Goal: Information Seeking & Learning: Learn about a topic

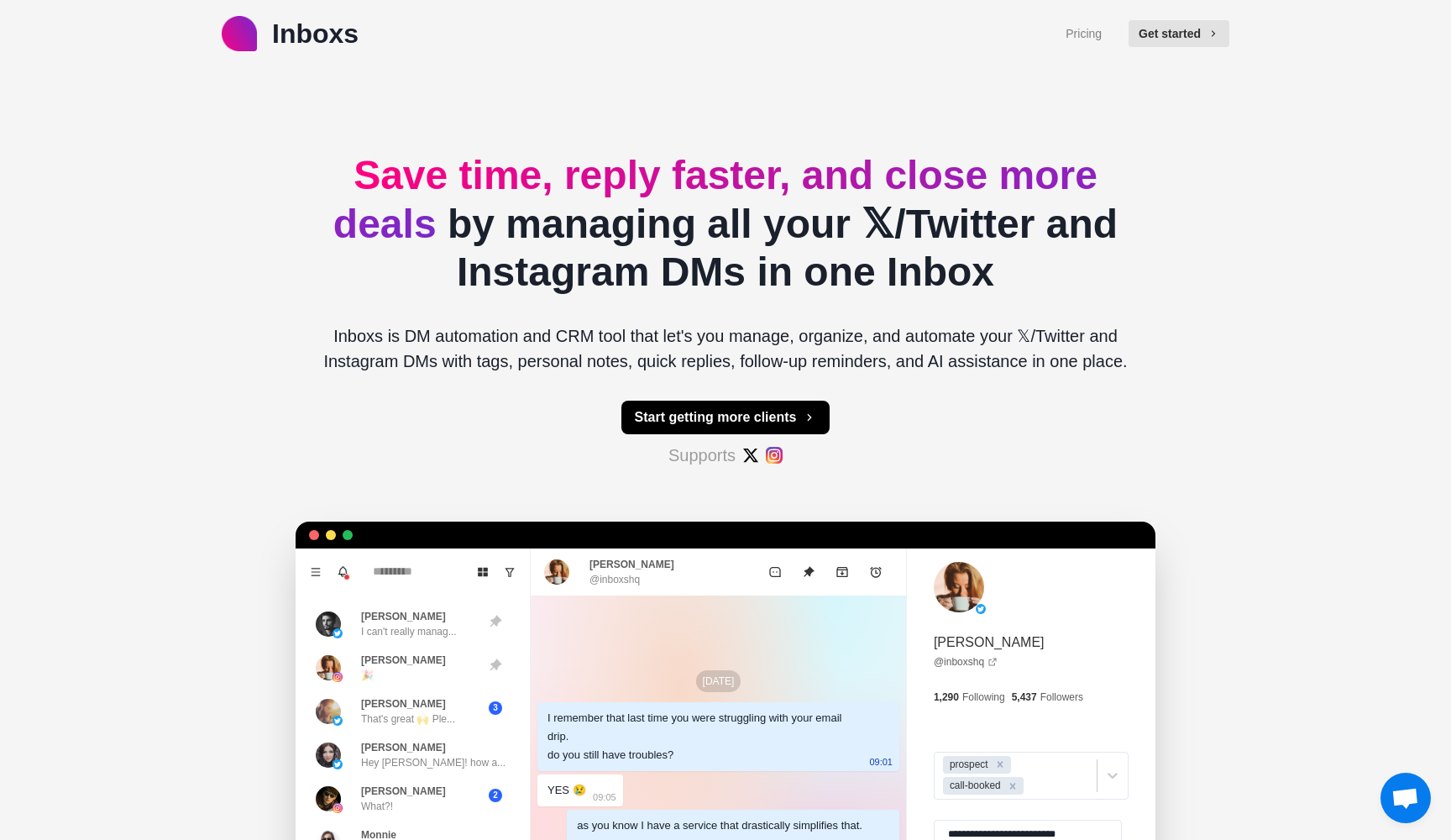
click at [1077, 22] on div "Pricing Get started" at bounding box center [1147, 34] width 164 height 41
click at [1077, 32] on link "Pricing" at bounding box center [1084, 33] width 36 height 18
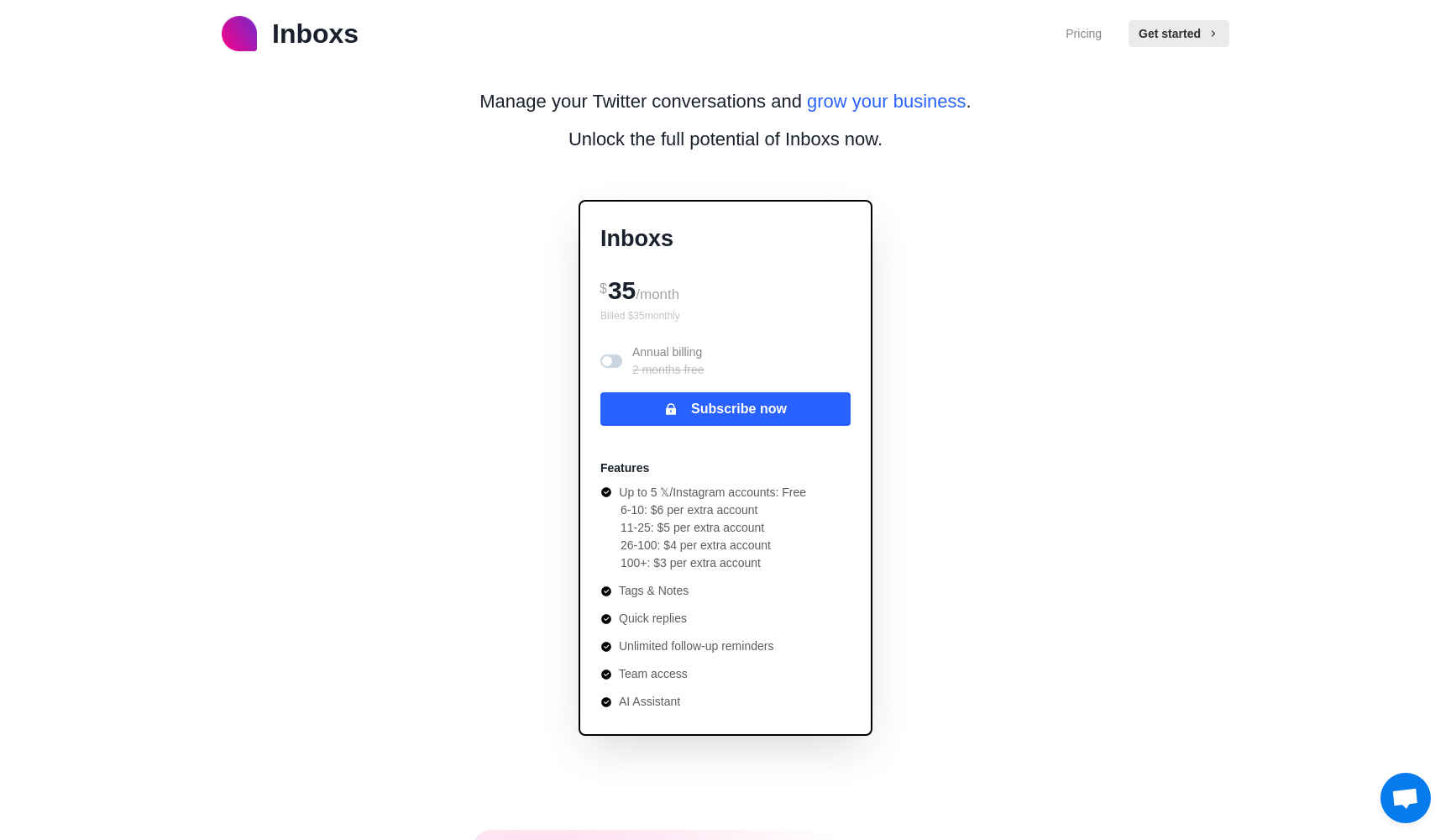
click at [332, 35] on p "Inboxs" at bounding box center [315, 34] width 86 height 41
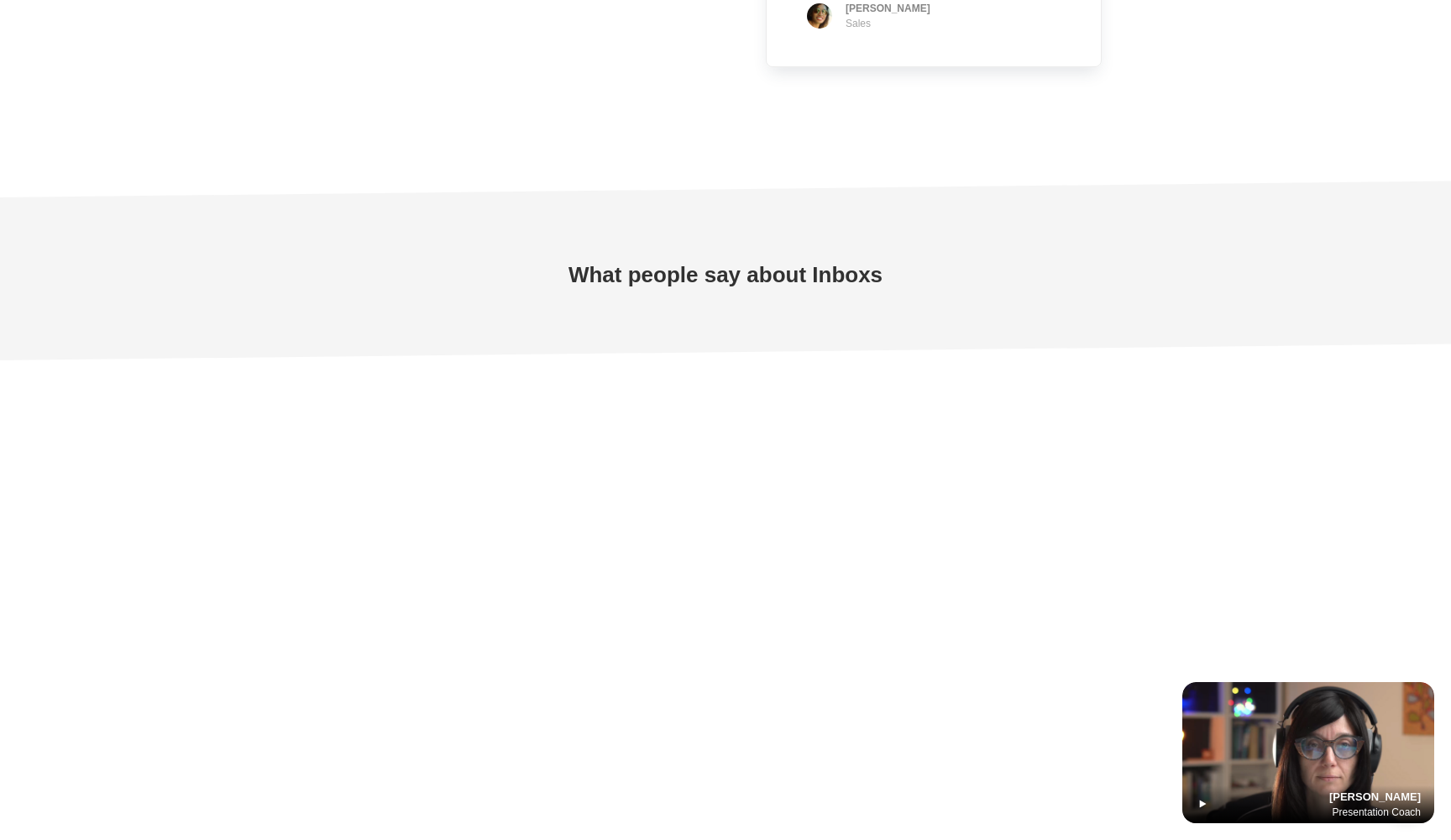
scroll to position [4896, 0]
click at [1201, 804] on icon at bounding box center [1203, 804] width 6 height 7
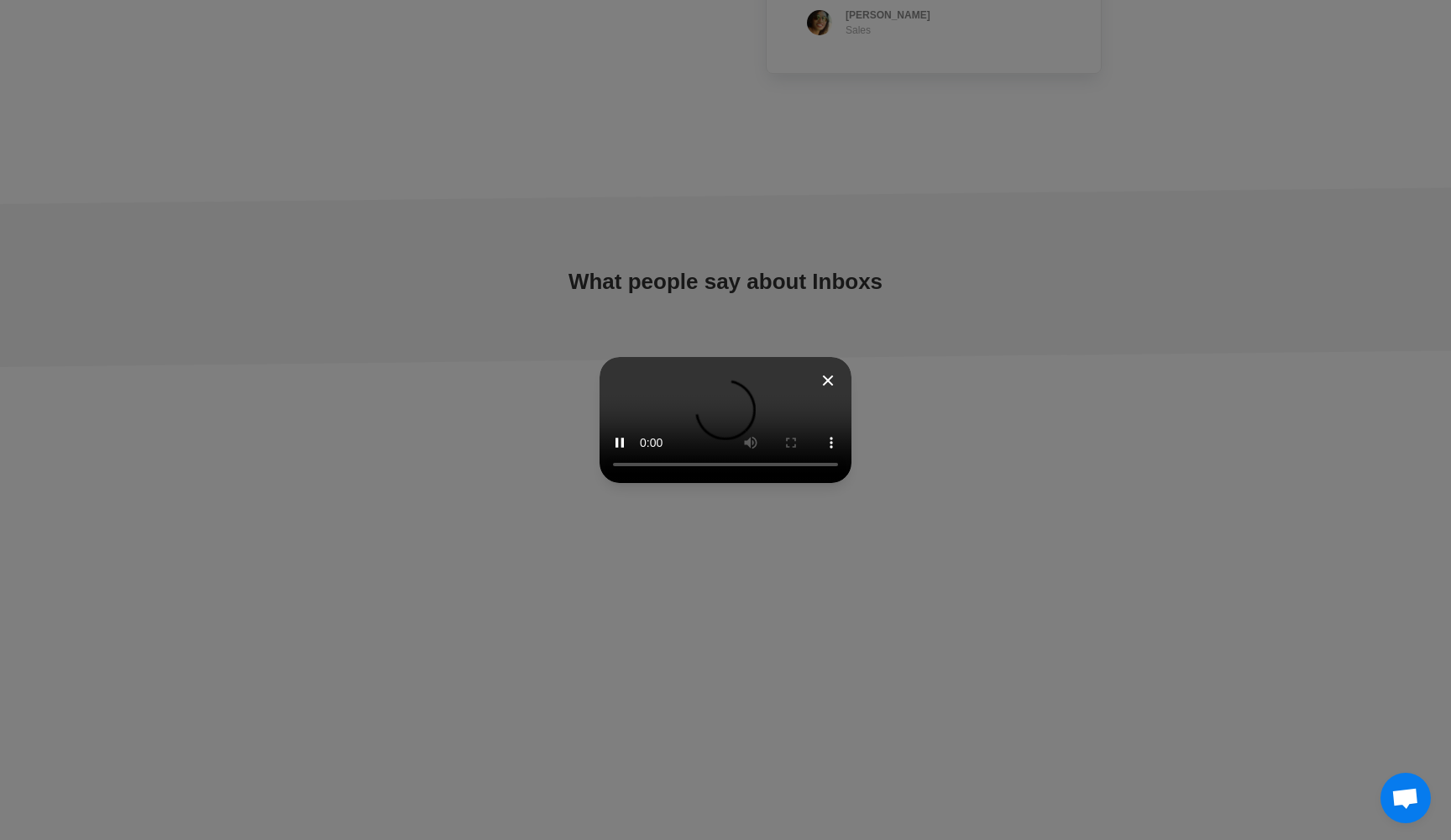
click at [851, 382] on video at bounding box center [726, 420] width 252 height 126
click at [838, 370] on icon at bounding box center [828, 380] width 20 height 20
type textarea "*"
